Goal: Task Accomplishment & Management: Manage account settings

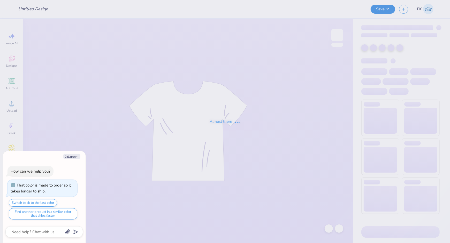
type input "ADPi Senior Merch"
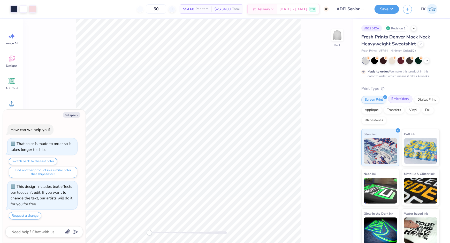
click at [398, 97] on div "Embroidery" at bounding box center [400, 99] width 25 height 8
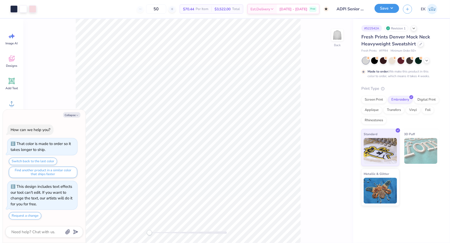
click at [389, 7] on button "Save" at bounding box center [386, 8] width 25 height 9
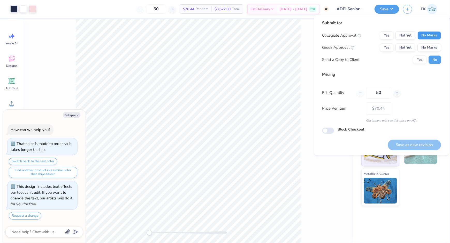
click at [427, 34] on button "No Marks" at bounding box center [429, 36] width 24 height 8
click at [385, 49] on button "Yes" at bounding box center [386, 48] width 13 height 8
click at [426, 144] on button "Save as new revision" at bounding box center [414, 145] width 53 height 11
type textarea "x"
type input "– –"
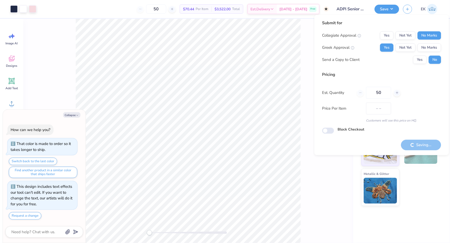
type textarea "x"
type input "$70.44"
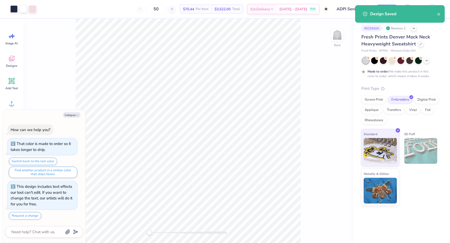
type textarea "x"
